Goal: Navigation & Orientation: Go to known website

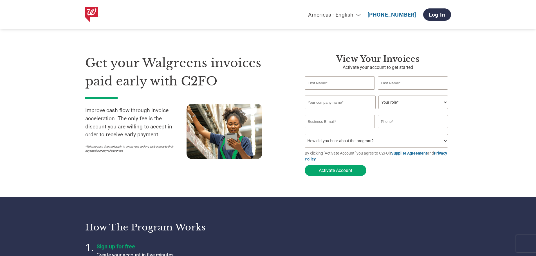
click at [358, 15] on select "Americas - English Américas - Español [GEOGRAPHIC_DATA] - Português [GEOGRAPHIC…" at bounding box center [292, 15] width 143 height 6
click at [252, 12] on select "Americas - English Américas - Español [GEOGRAPHIC_DATA] - Português [GEOGRAPHIC…" at bounding box center [292, 15] width 143 height 6
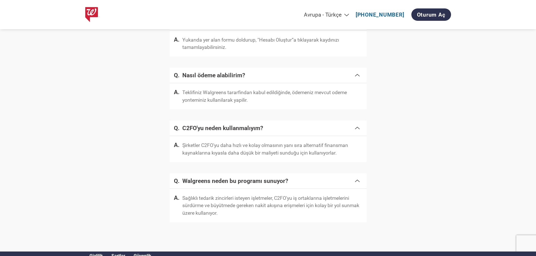
scroll to position [743, 0]
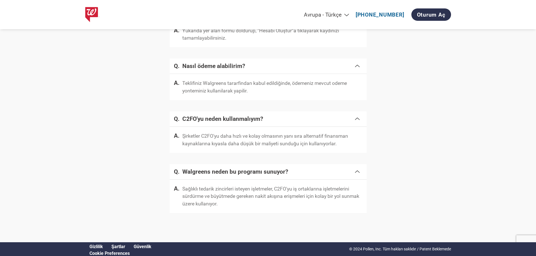
click at [119, 245] on link "Şartlar​" at bounding box center [118, 246] width 14 height 5
drag, startPoint x: 423, startPoint y: 84, endPoint x: 421, endPoint y: 54, distance: 29.6
click at [423, 84] on div "Sıkça sorulan sorular Nasıl başlarım? Yukarıda yer alan formu doldurup, "Hesabı…" at bounding box center [268, 97] width 366 height 256
click at [337, 14] on select "Americas - English Américas - Español [GEOGRAPHIC_DATA] - Português [GEOGRAPHIC…" at bounding box center [280, 15] width 143 height 6
click at [273, 12] on select "Americas - English Américas - Español [GEOGRAPHIC_DATA] - Português [GEOGRAPHIC…" at bounding box center [280, 15] width 143 height 6
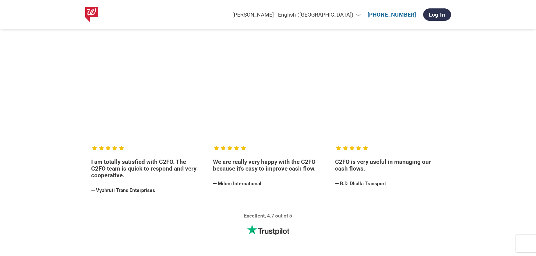
scroll to position [1044, 0]
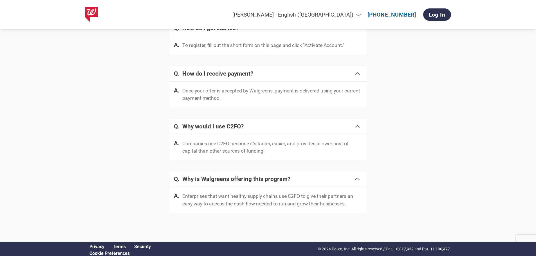
click at [362, 16] on select "Americas - English Américas - Español [GEOGRAPHIC_DATA] - Português [GEOGRAPHIC…" at bounding box center [292, 15] width 143 height 6
click at [273, 12] on select "Americas - English Américas - Español [GEOGRAPHIC_DATA] - Português [GEOGRAPHIC…" at bounding box center [292, 15] width 143 height 6
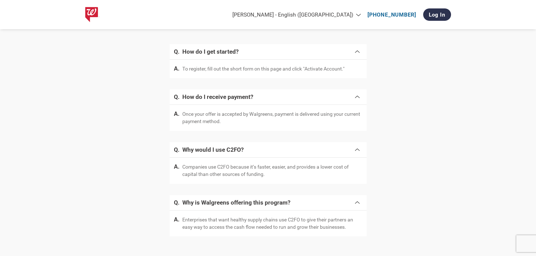
scroll to position [1071, 0]
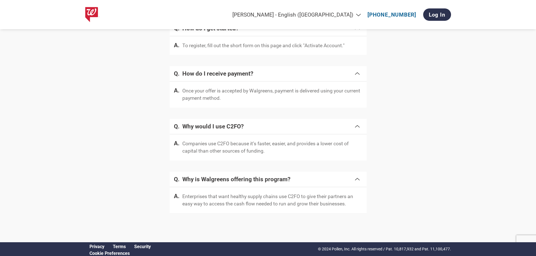
click at [358, 14] on select "Americas - English Américas - Español [GEOGRAPHIC_DATA] - Português [GEOGRAPHIC…" at bounding box center [292, 15] width 143 height 6
select select "en-AP"
click at [221, 12] on select "Americas - English Américas - Español [GEOGRAPHIC_DATA] - Português [GEOGRAPHIC…" at bounding box center [292, 15] width 143 height 6
click at [417, 14] on select "[GEOGRAPHIC_DATA]: [PHONE_NUMBER] [GEOGRAPHIC_DATA]: [PHONE_NUMBER] [GEOGRAPHIC…" at bounding box center [348, 15] width 147 height 6
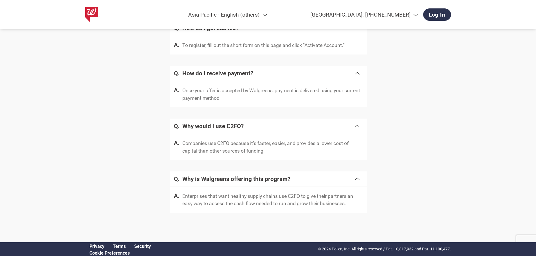
click at [448, 109] on div "Frequently asked questions How do I get started? To register, fill out the shor…" at bounding box center [268, 103] width 366 height 241
click at [418, 15] on select "[GEOGRAPHIC_DATA]: [PHONE_NUMBER] [GEOGRAPHIC_DATA]: [PHONE_NUMBER] [GEOGRAPHIC…" at bounding box center [348, 15] width 147 height 6
click at [449, 60] on div "Frequently asked questions How do I get started? To register, fill out the shor…" at bounding box center [268, 103] width 366 height 241
click at [271, 13] on select "Americas - English Américas - Español [GEOGRAPHIC_DATA] - Português [GEOGRAPHIC…" at bounding box center [198, 15] width 143 height 6
click at [98, 109] on div "Frequently asked questions How do I get started? To register, fill out the shor…" at bounding box center [268, 103] width 366 height 241
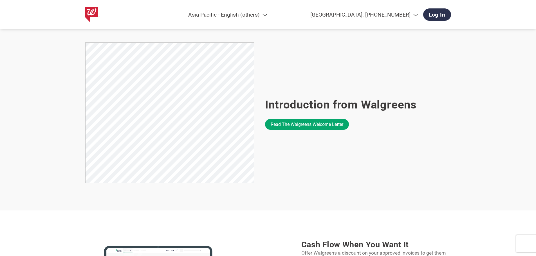
scroll to position [225, 0]
